Goal: Information Seeking & Learning: Check status

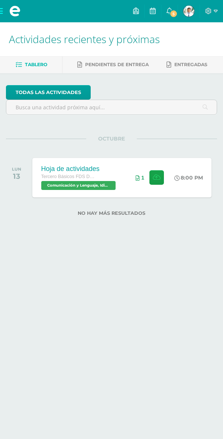
click at [172, 10] on span "5" at bounding box center [174, 14] width 8 height 8
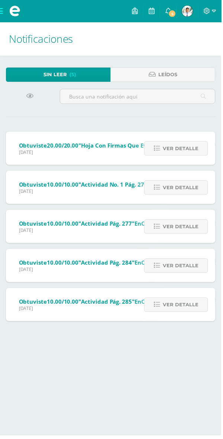
click at [165, 142] on link "Ver detalle" at bounding box center [177, 149] width 64 height 15
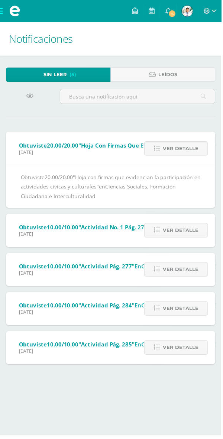
click at [168, 231] on span "Ver detalle" at bounding box center [182, 232] width 36 height 14
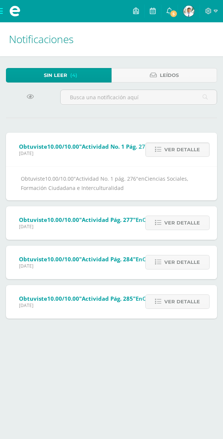
click at [160, 222] on icon at bounding box center [158, 223] width 6 height 6
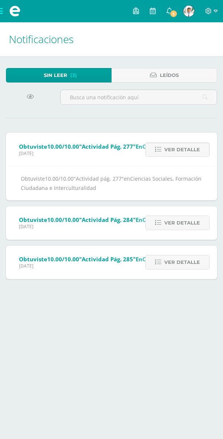
click at [177, 216] on span "Ver detalle" at bounding box center [182, 223] width 36 height 14
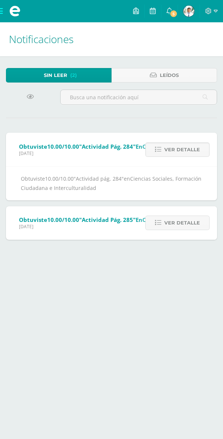
click at [164, 225] on link "Ver detalle" at bounding box center [177, 223] width 64 height 15
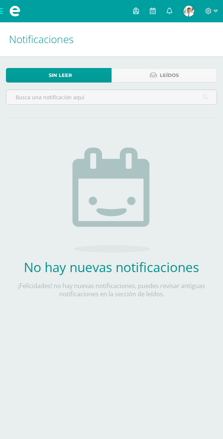
click at [4, 7] on span at bounding box center [15, 11] width 30 height 22
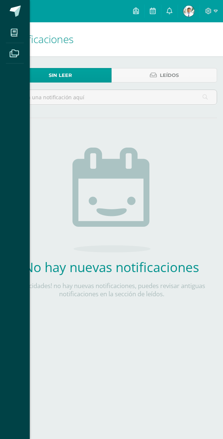
click at [193, 11] on div "Mis cursos Archivos Cerrar panel ciencias Naturales y Tecnología Tercero Básico…" at bounding box center [111, 219] width 223 height 439
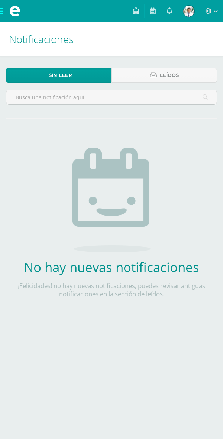
click at [192, 10] on img at bounding box center [188, 11] width 11 height 11
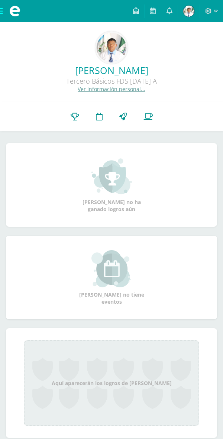
click at [76, 120] on icon at bounding box center [75, 117] width 9 height 8
